Goal: Task Accomplishment & Management: Complete application form

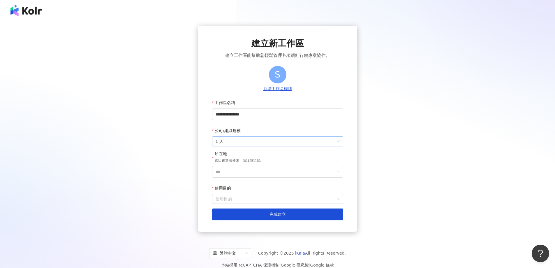
click at [337, 145] on span "1 人" at bounding box center [278, 141] width 124 height 9
click at [381, 166] on div "**********" at bounding box center [277, 129] width 541 height 206
click at [299, 144] on span "1 人" at bounding box center [278, 141] width 124 height 9
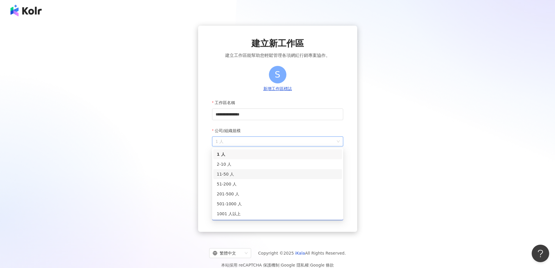
click at [255, 175] on div "11-50 人" at bounding box center [278, 174] width 122 height 6
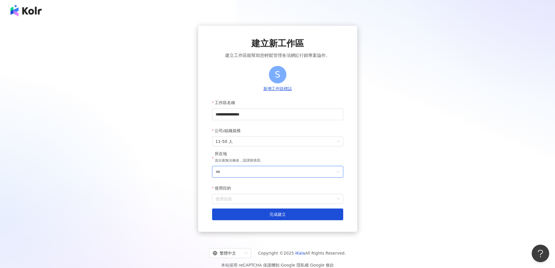
click at [259, 173] on input "***" at bounding box center [276, 171] width 120 height 11
click at [306, 90] on div "台灣" at bounding box center [311, 89] width 56 height 10
click at [259, 202] on input "使用目的" at bounding box center [278, 198] width 124 height 9
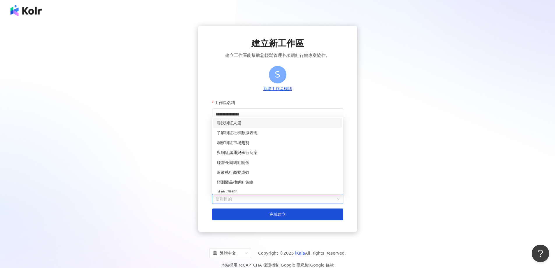
click at [252, 124] on div "尋找網紅人選" at bounding box center [278, 123] width 122 height 6
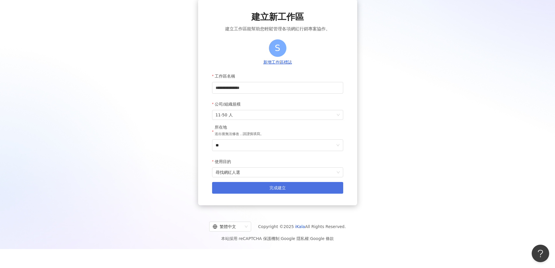
scroll to position [27, 0]
click at [266, 191] on button "完成建立" at bounding box center [277, 188] width 131 height 12
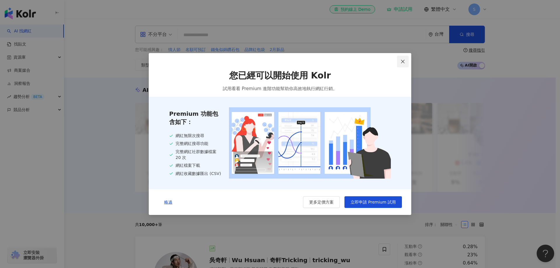
click at [399, 64] on button "Close" at bounding box center [403, 62] width 12 height 12
